Goal: Task Accomplishment & Management: Use online tool/utility

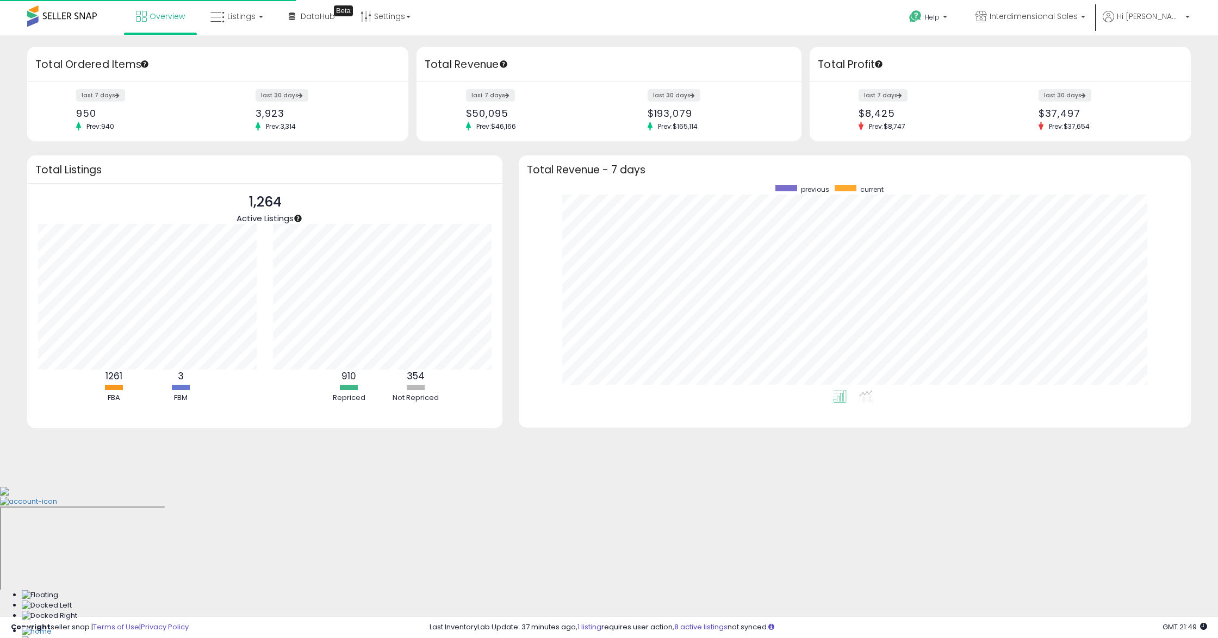
scroll to position [205, 650]
click at [222, 29] on link "Listings" at bounding box center [236, 16] width 69 height 33
click at [244, 53] on icon at bounding box center [244, 54] width 47 height 14
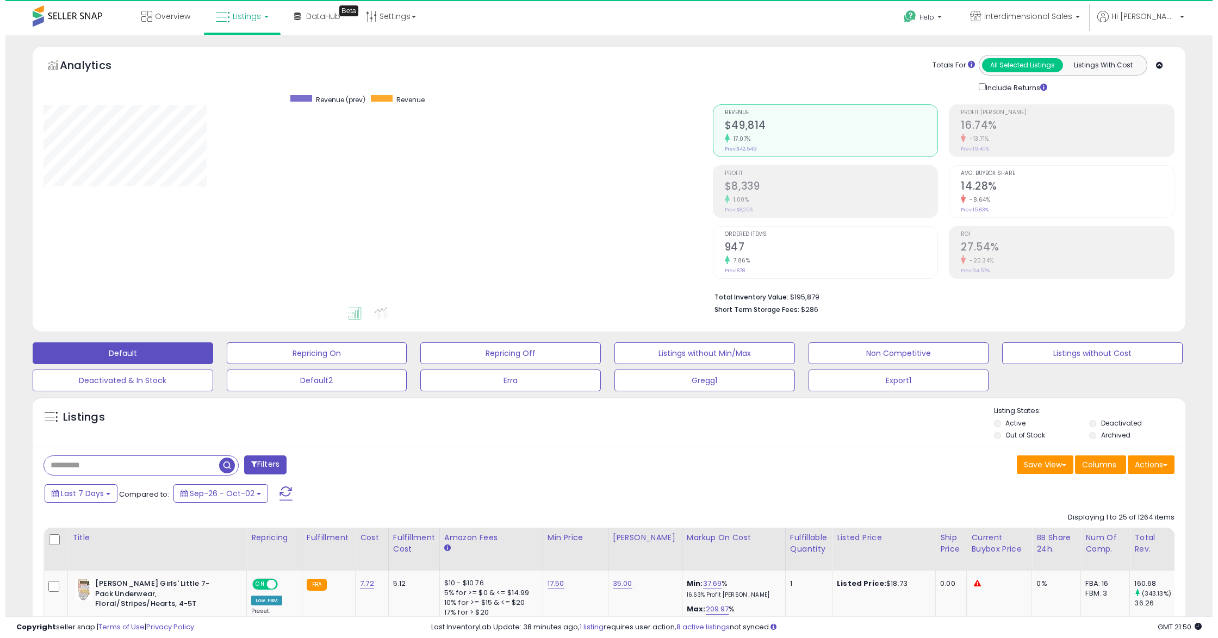
scroll to position [222, 669]
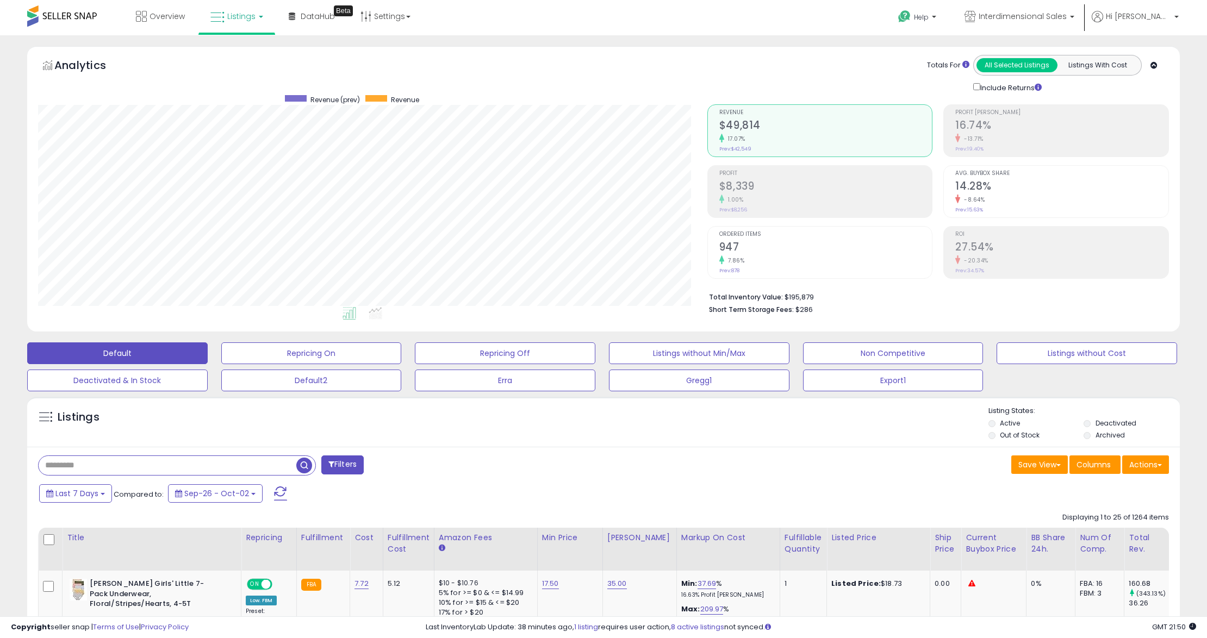
click at [124, 464] on input "text" at bounding box center [168, 465] width 258 height 19
click at [212, 470] on input "text" at bounding box center [182, 465] width 286 height 19
paste input "**********"
click at [327, 469] on span "button" at bounding box center [333, 466] width 16 height 16
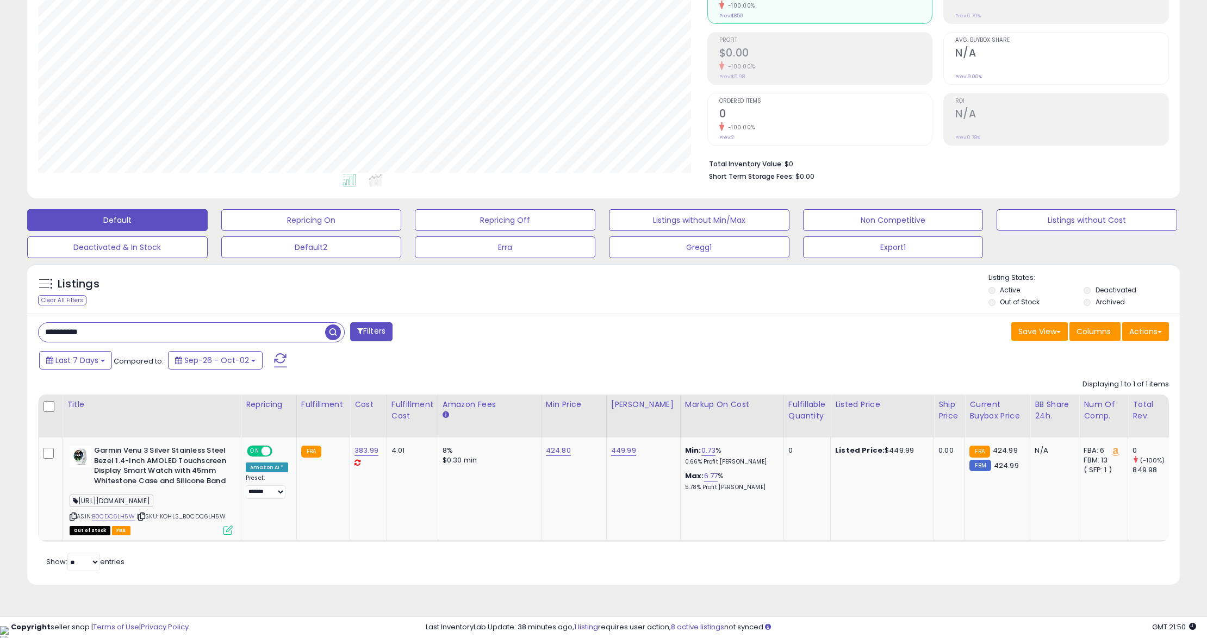
click at [194, 328] on input "**********" at bounding box center [182, 332] width 286 height 19
paste input "text"
type input "**********"
click at [330, 329] on span "button" at bounding box center [333, 333] width 16 height 16
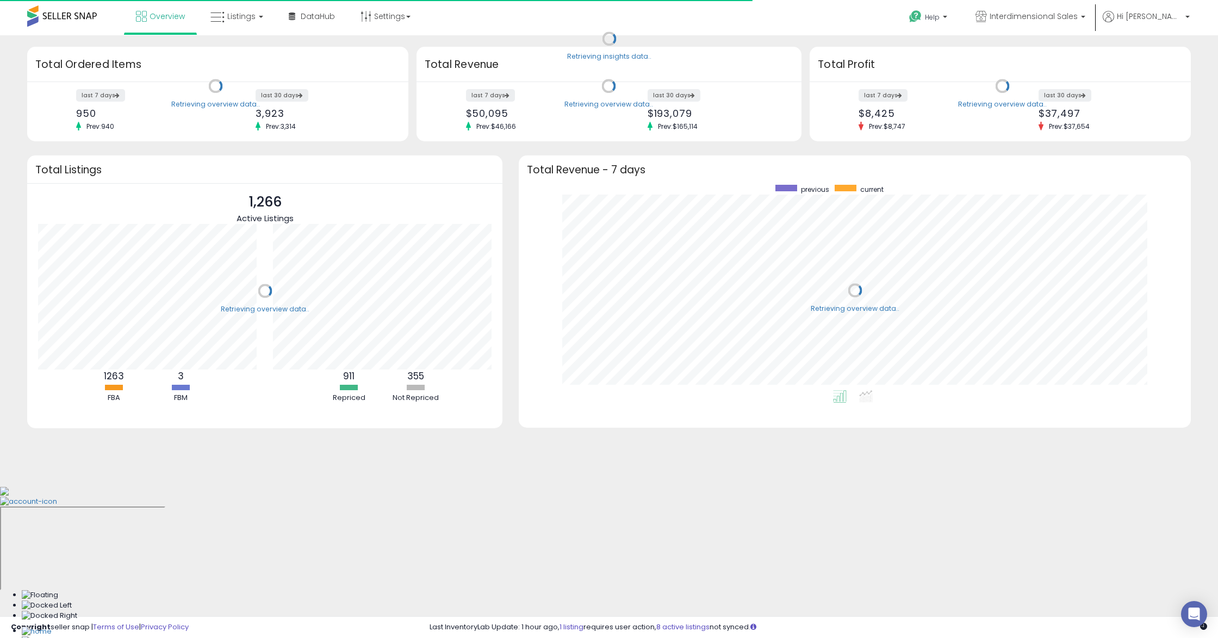
scroll to position [205, 650]
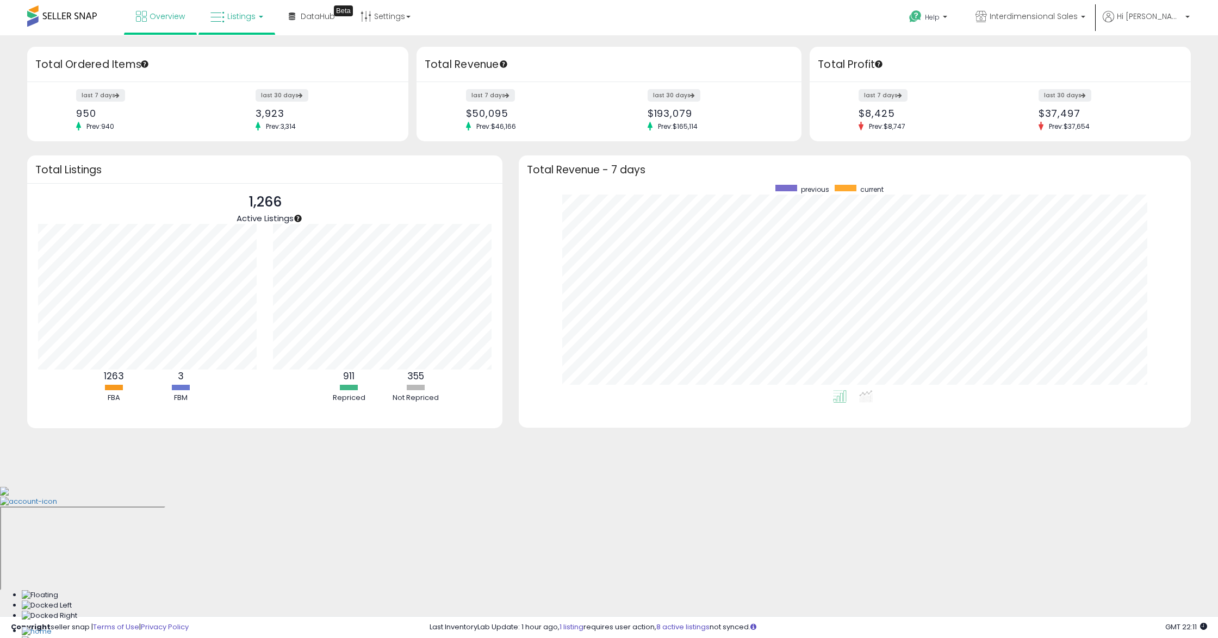
click at [246, 27] on link "Listings" at bounding box center [236, 16] width 69 height 33
click at [241, 57] on icon at bounding box center [244, 54] width 47 height 14
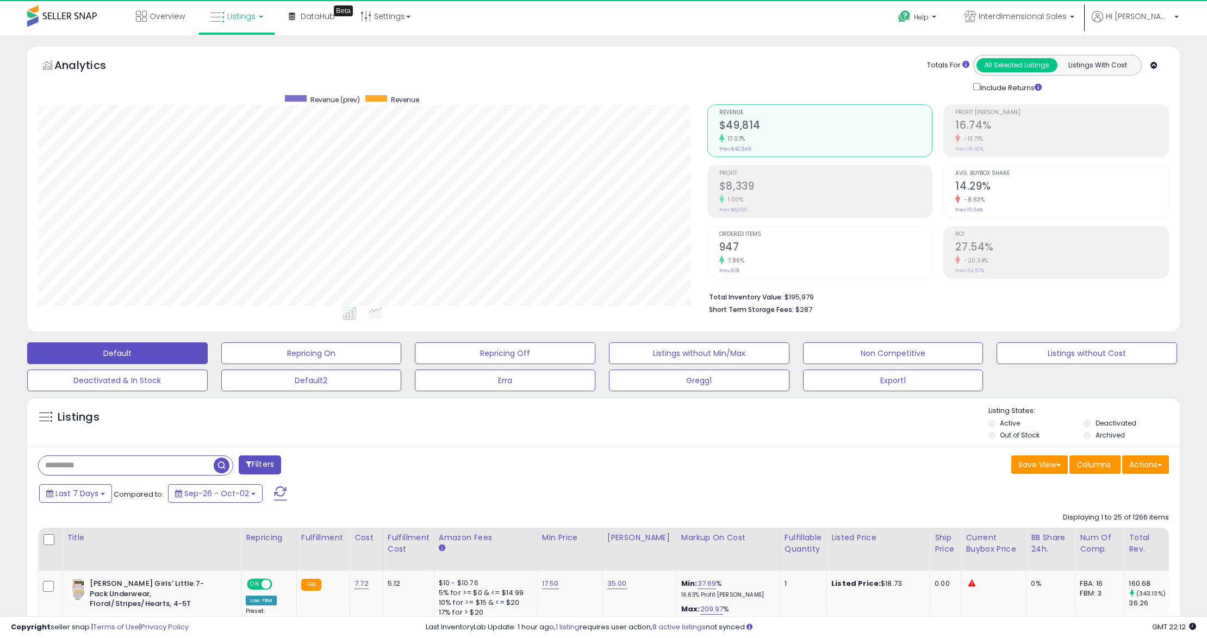
scroll to position [222, 669]
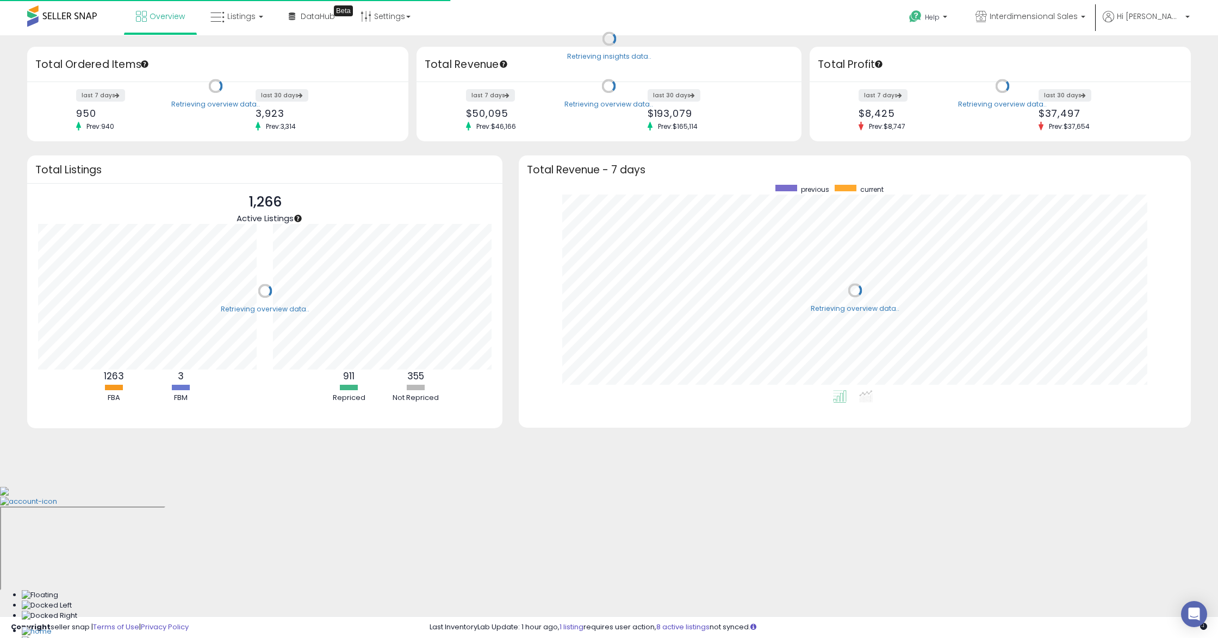
scroll to position [109, 235]
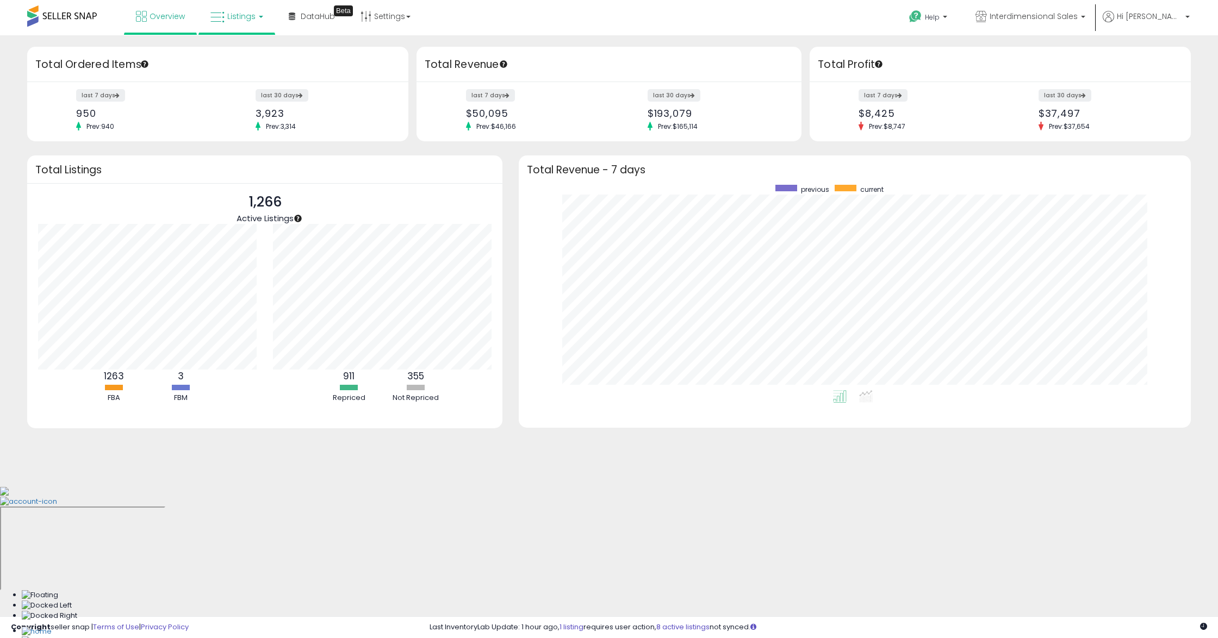
click at [236, 21] on span "Listings" at bounding box center [241, 16] width 28 height 11
click at [235, 53] on icon at bounding box center [244, 54] width 47 height 14
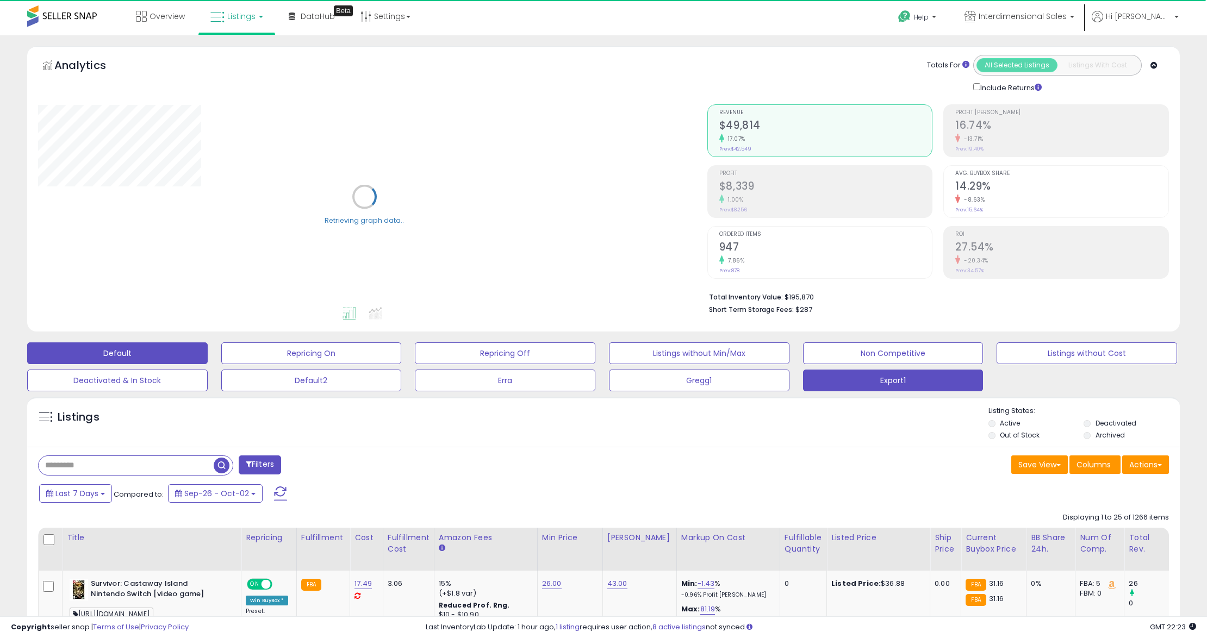
click at [909, 377] on button "Export1" at bounding box center [893, 381] width 180 height 22
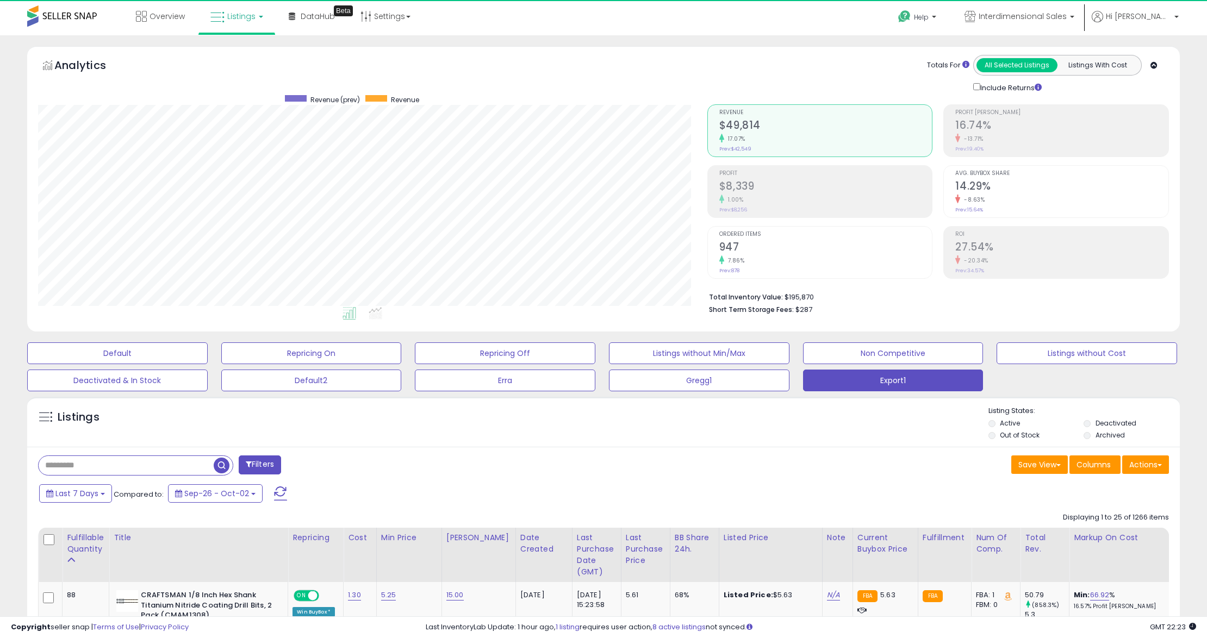
scroll to position [222, 669]
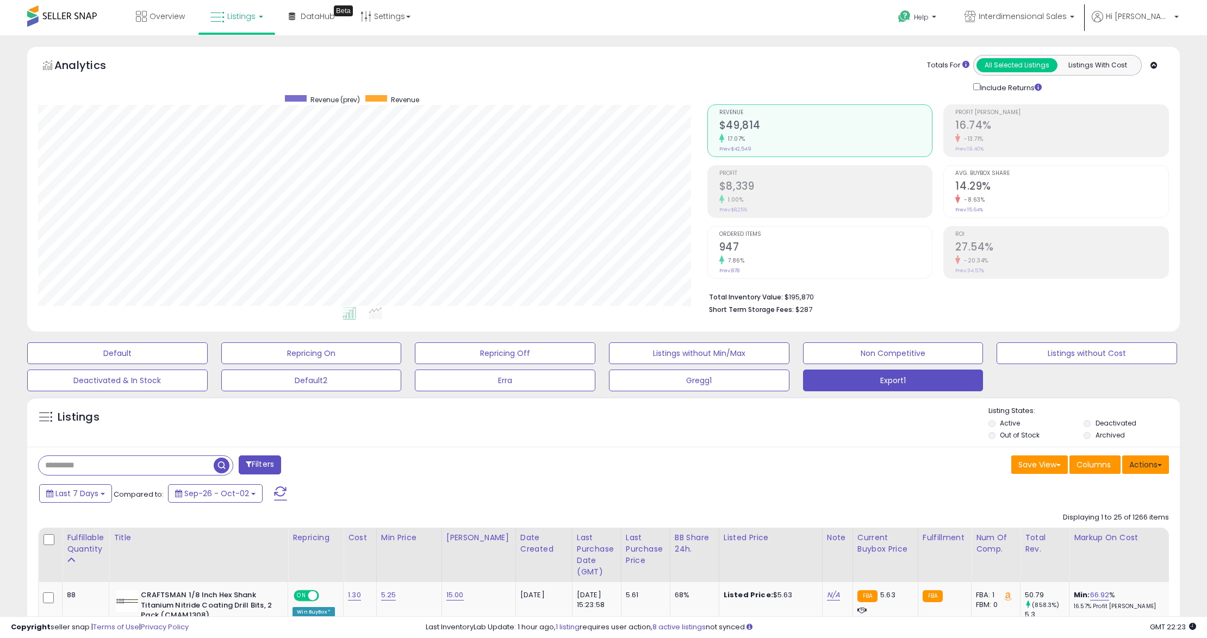
click at [1137, 466] on button "Actions" at bounding box center [1145, 465] width 47 height 18
click at [1083, 519] on link "Export Visible Columns" at bounding box center [1100, 515] width 119 height 17
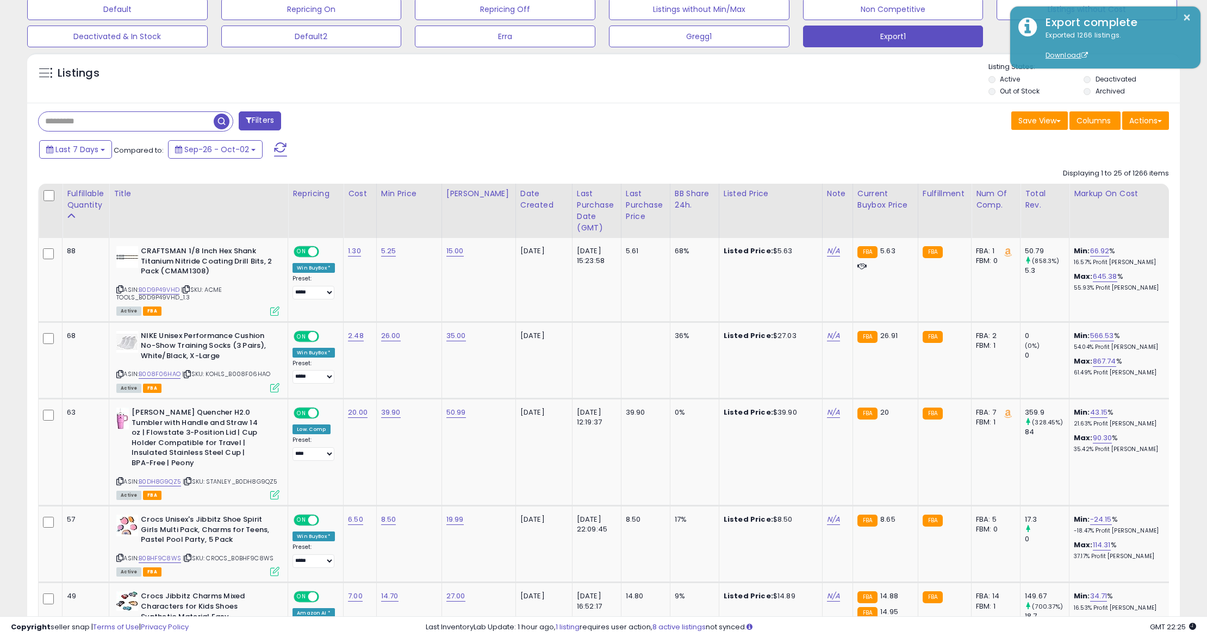
scroll to position [64, 0]
